Goal: Transaction & Acquisition: Book appointment/travel/reservation

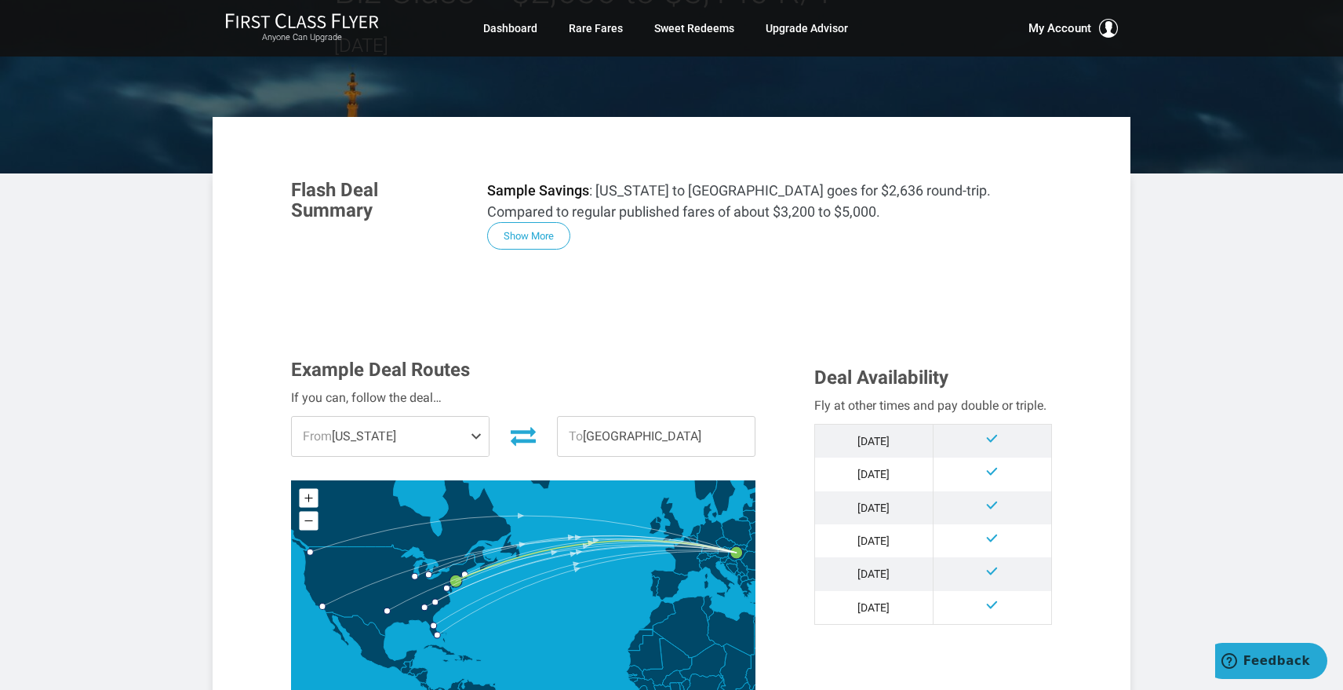
scroll to position [314, 0]
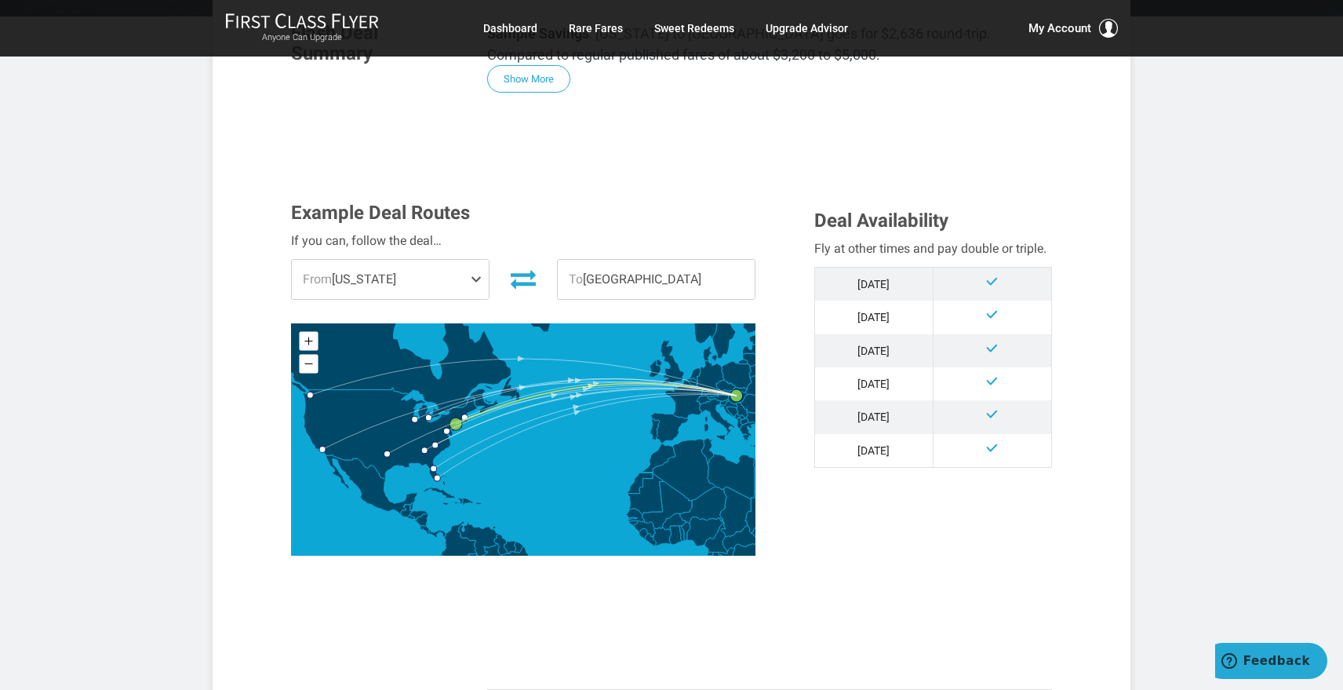
click at [438, 281] on span "From [US_STATE]" at bounding box center [390, 279] width 197 height 39
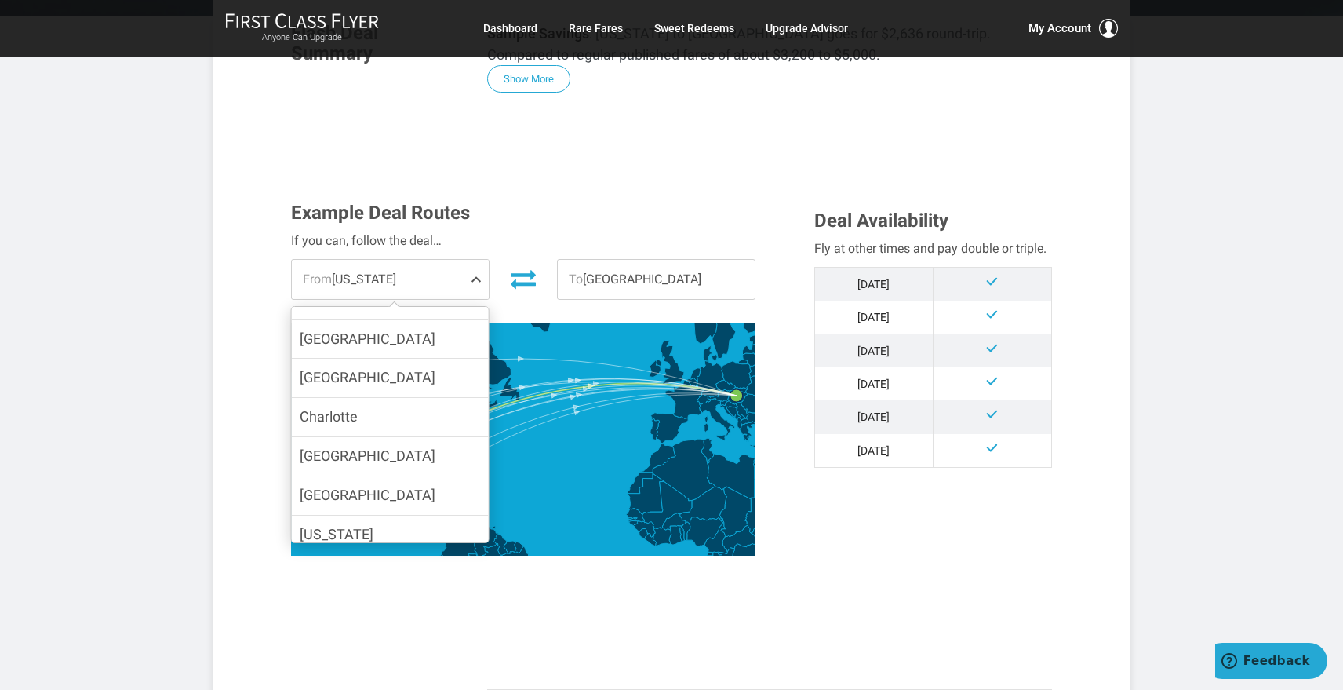
scroll to position [232, 0]
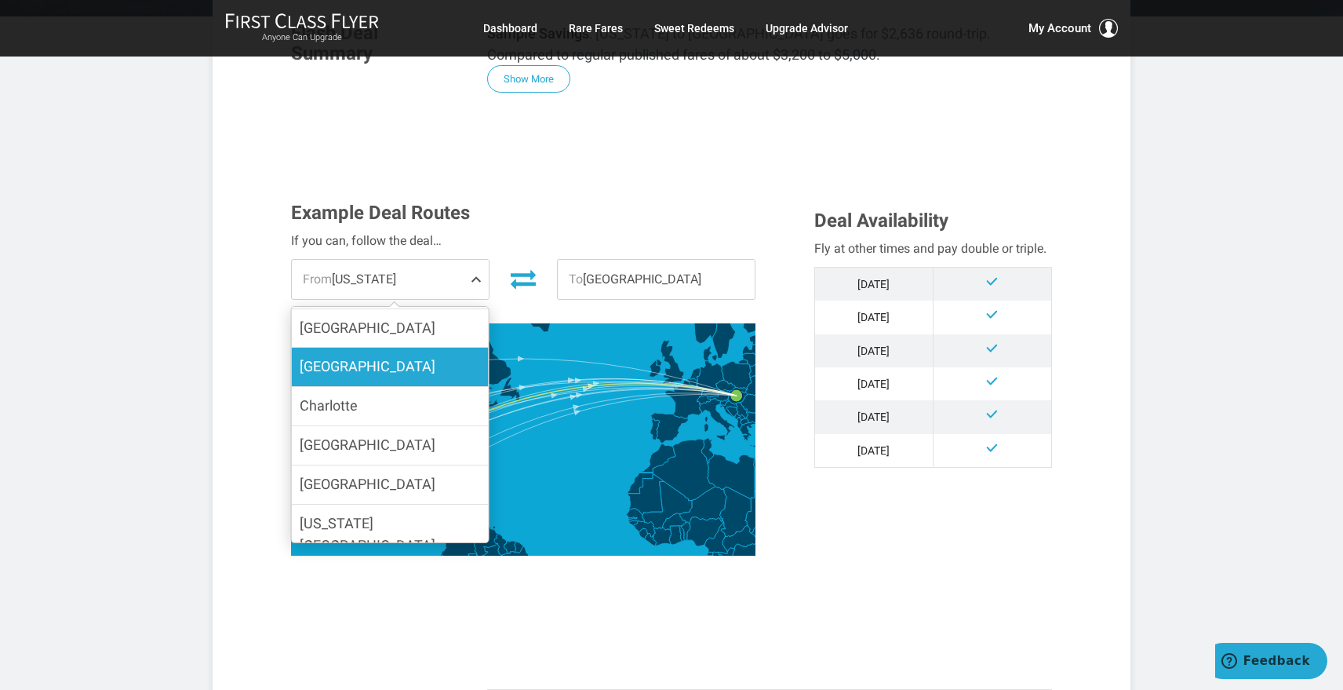
click at [354, 376] on label "[GEOGRAPHIC_DATA]" at bounding box center [390, 367] width 197 height 38
click at [0, 0] on input "[GEOGRAPHIC_DATA]" at bounding box center [0, 0] width 0 height 0
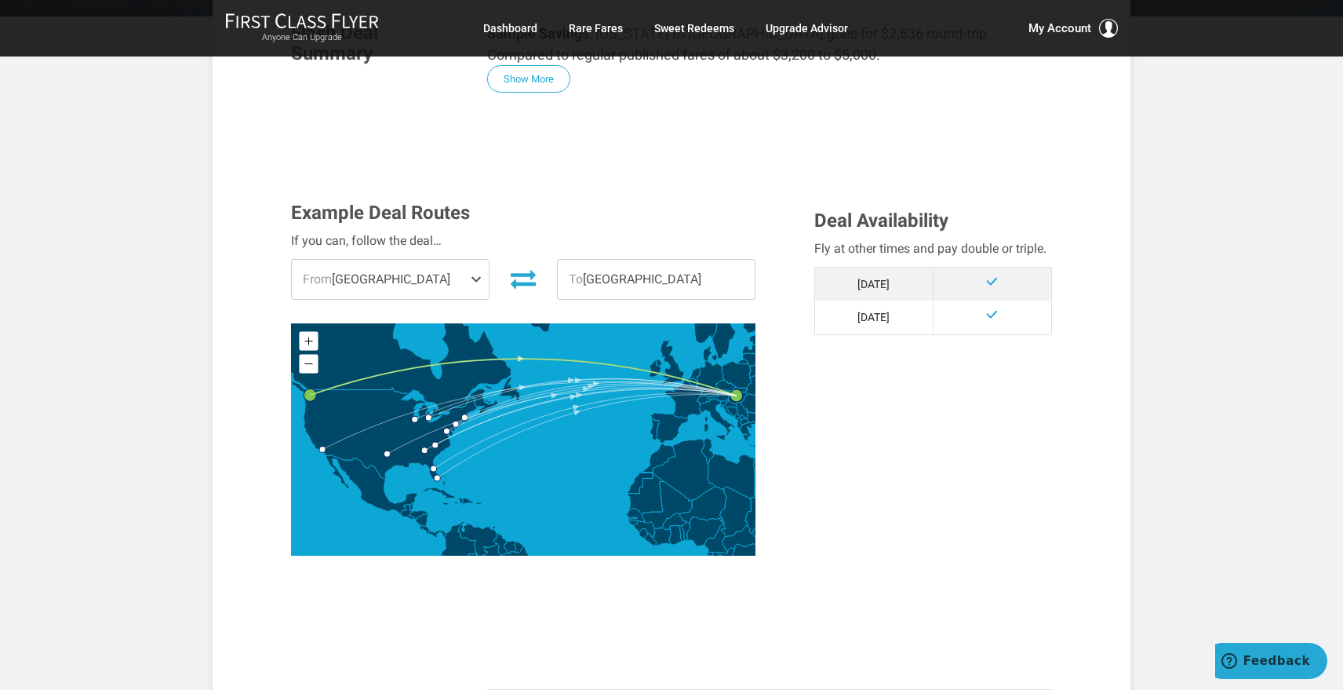
click at [372, 288] on span "From [GEOGRAPHIC_DATA]" at bounding box center [390, 279] width 197 height 39
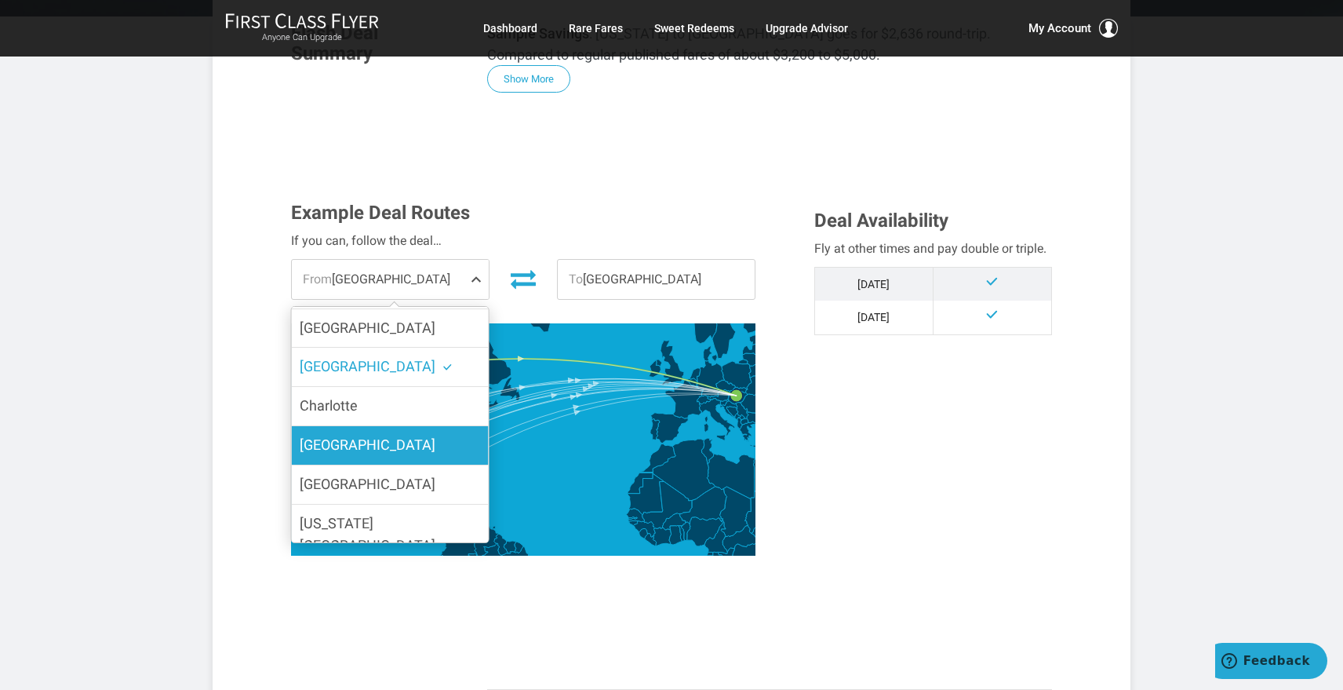
click at [348, 439] on label "[GEOGRAPHIC_DATA]" at bounding box center [390, 445] width 197 height 38
click at [0, 0] on input "[GEOGRAPHIC_DATA]" at bounding box center [0, 0] width 0 height 0
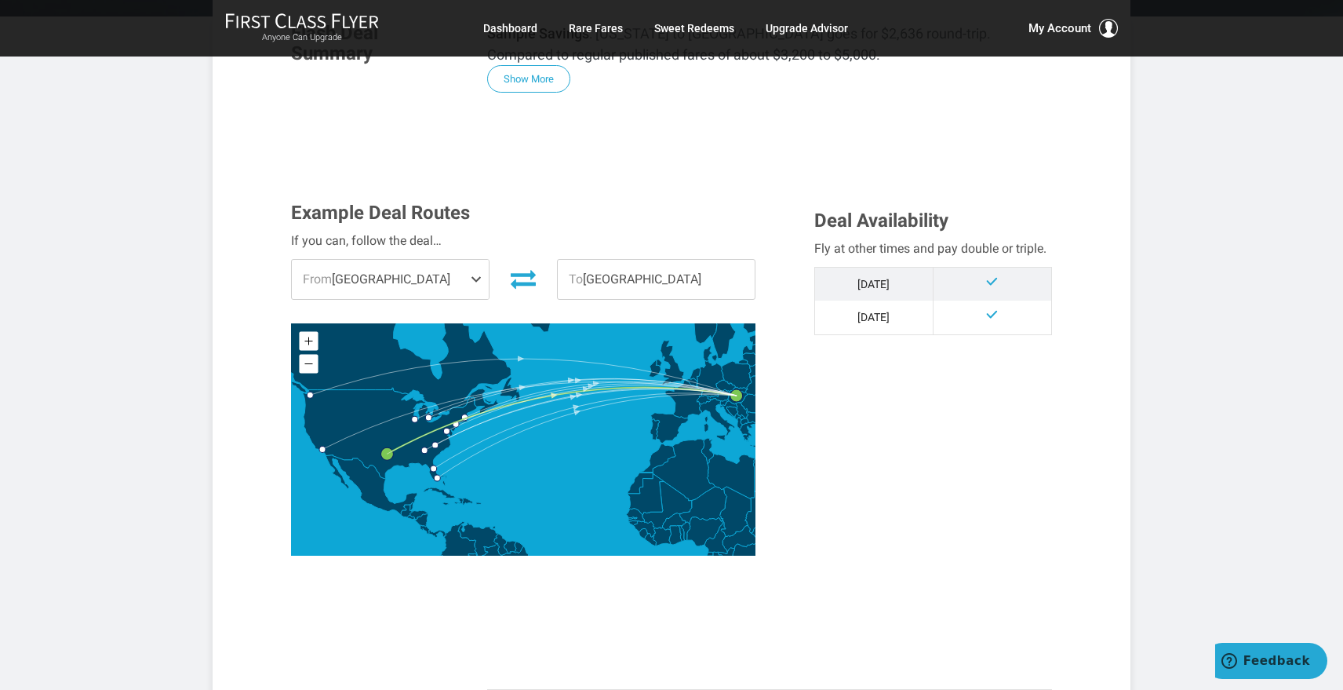
click at [428, 267] on span "From [GEOGRAPHIC_DATA]" at bounding box center [390, 279] width 197 height 39
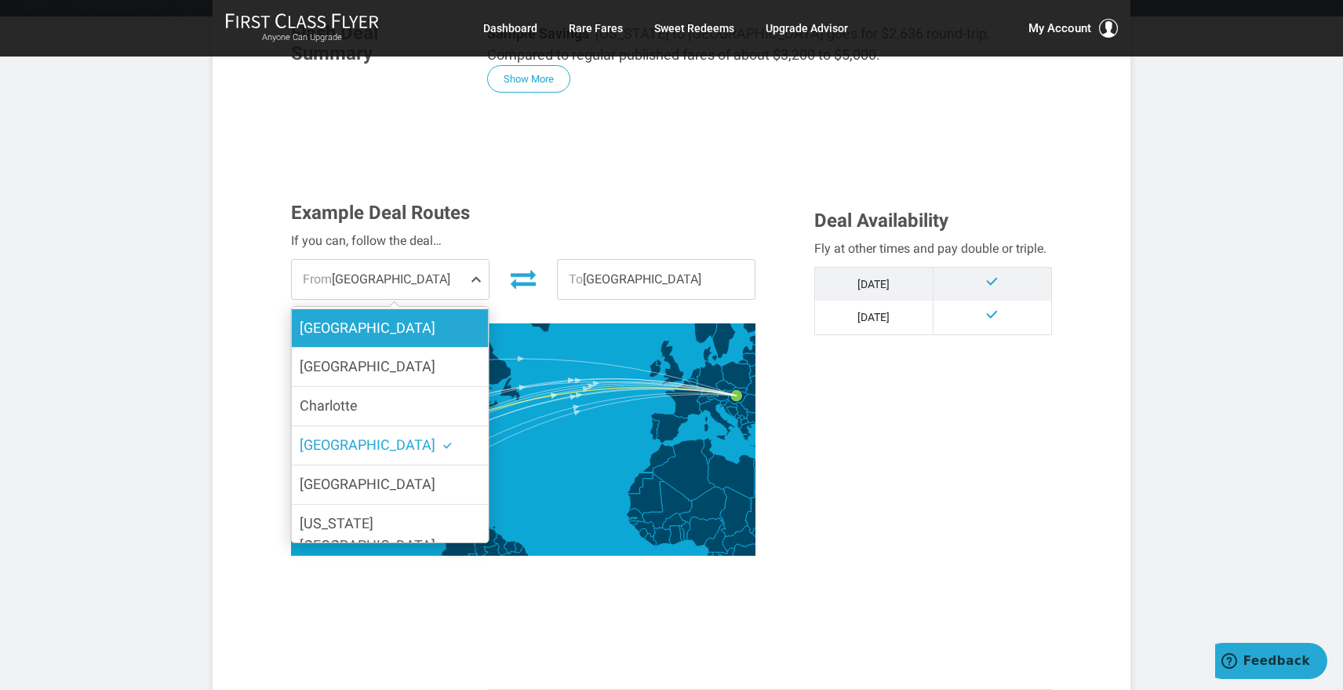
click at [359, 324] on label "[GEOGRAPHIC_DATA]" at bounding box center [390, 328] width 197 height 38
click at [0, 0] on input "[GEOGRAPHIC_DATA]" at bounding box center [0, 0] width 0 height 0
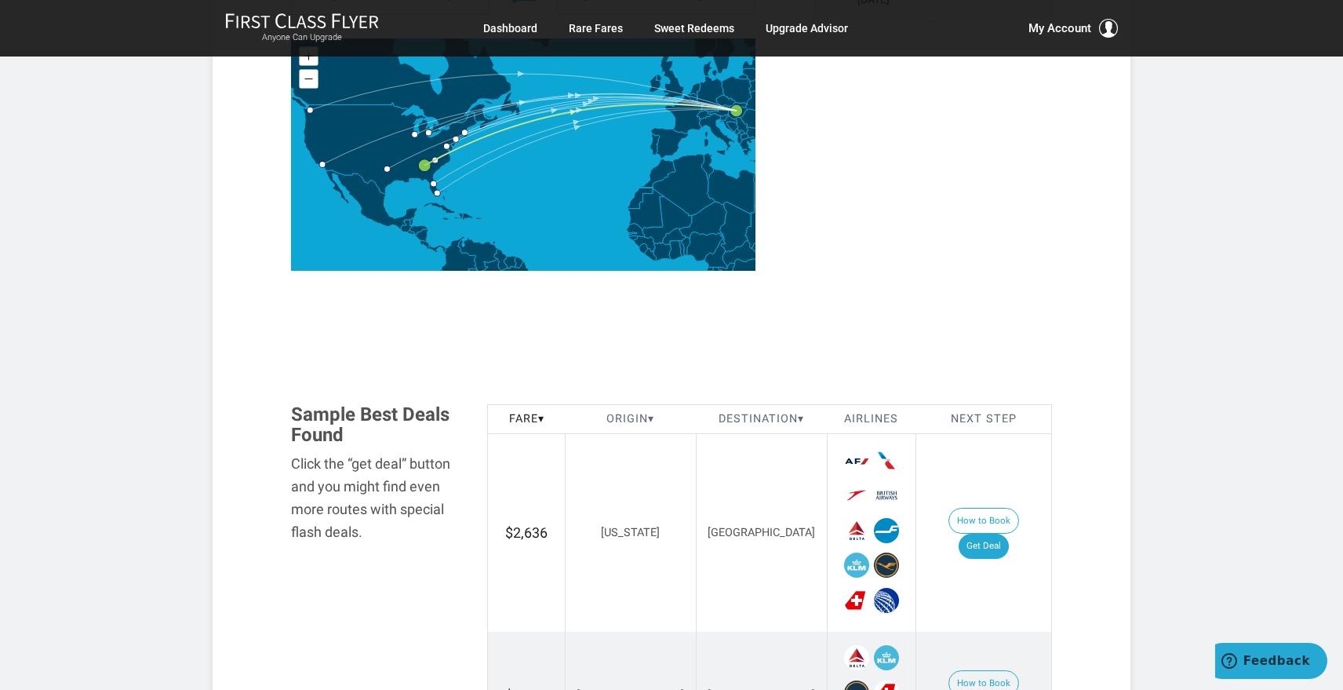
scroll to position [471, 0]
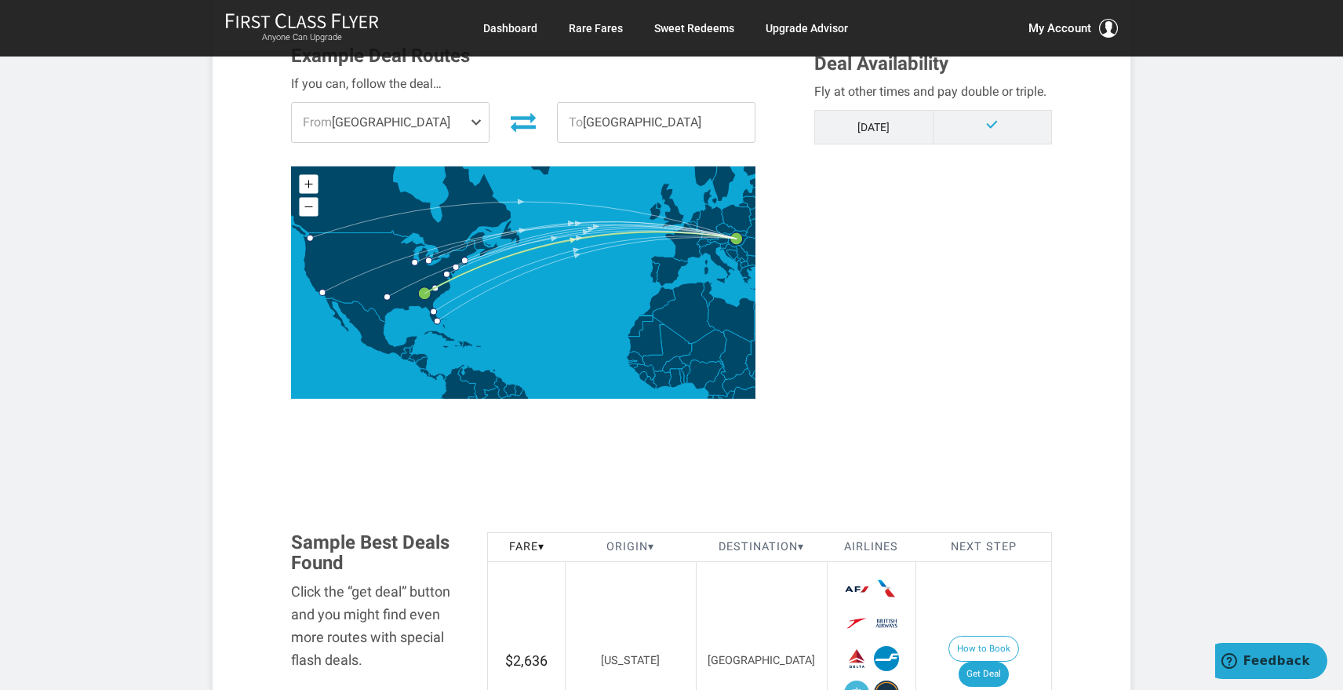
click at [472, 122] on span at bounding box center [479, 122] width 19 height 39
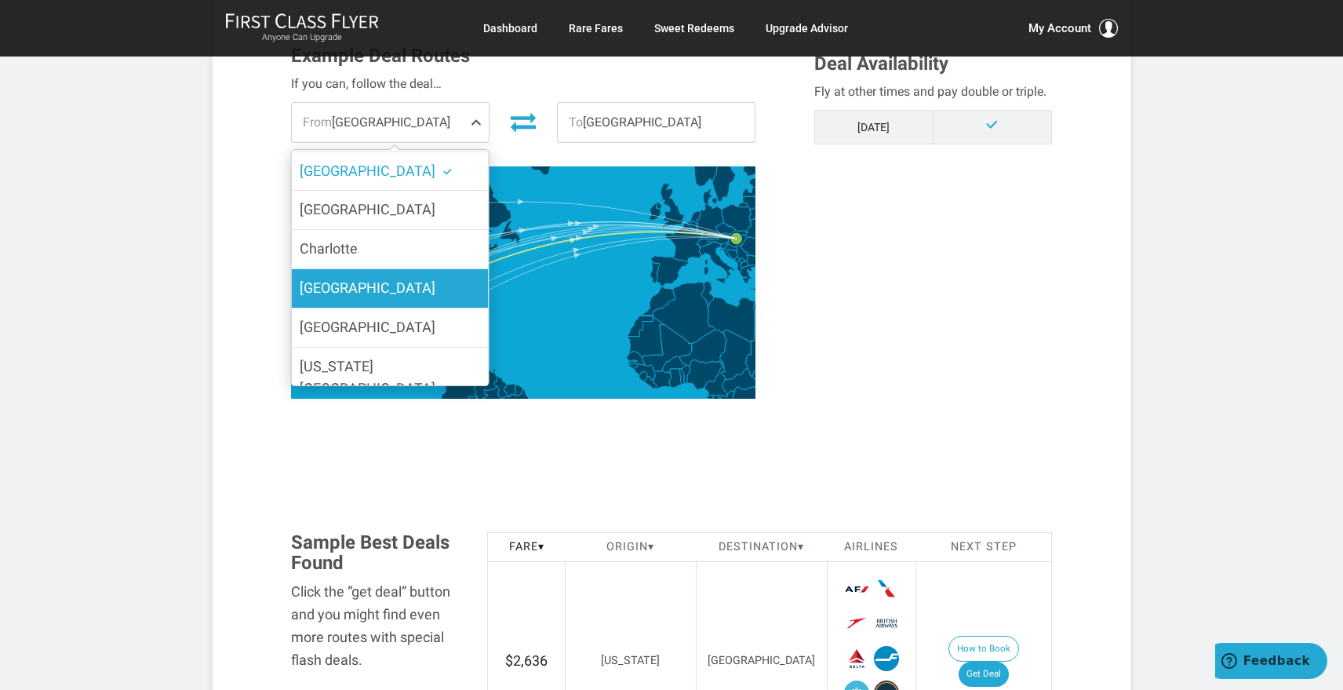
click at [367, 281] on label "[GEOGRAPHIC_DATA]" at bounding box center [390, 288] width 197 height 38
click at [0, 0] on input "[GEOGRAPHIC_DATA]" at bounding box center [0, 0] width 0 height 0
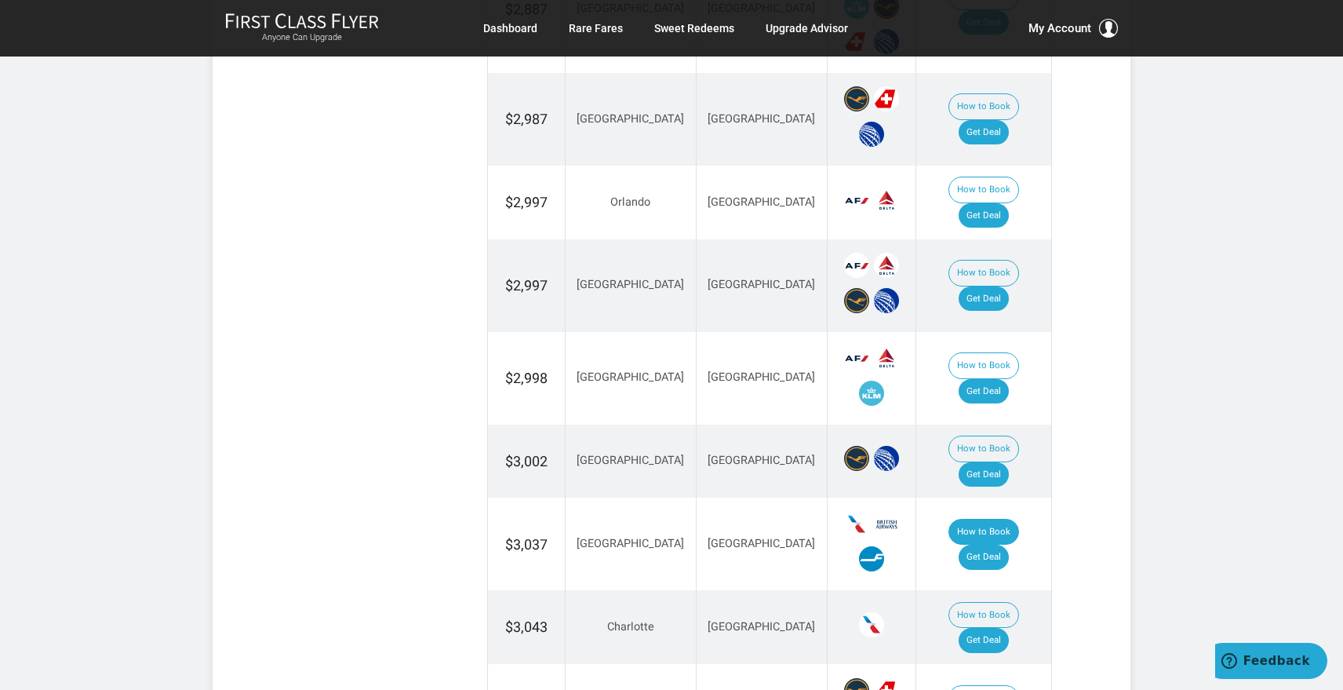
scroll to position [1569, 0]
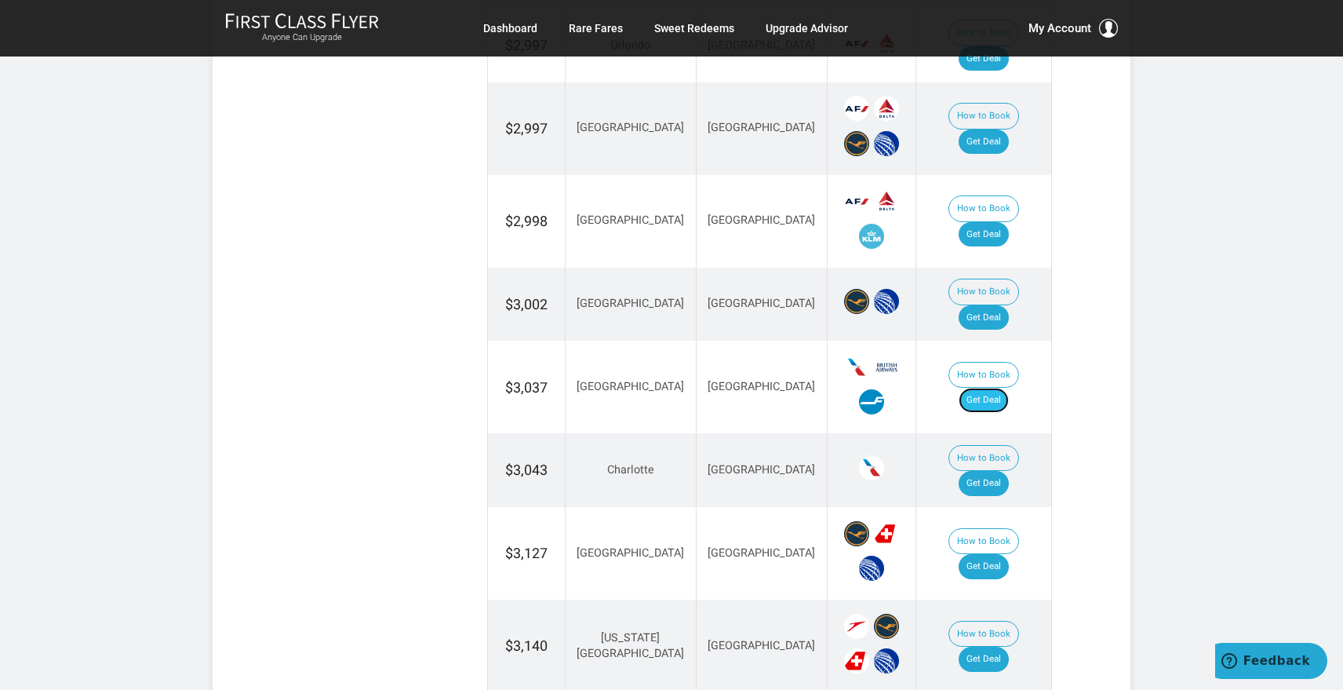
click at [1006, 388] on link "Get Deal" at bounding box center [984, 400] width 50 height 25
